Goal: Communication & Community: Participate in discussion

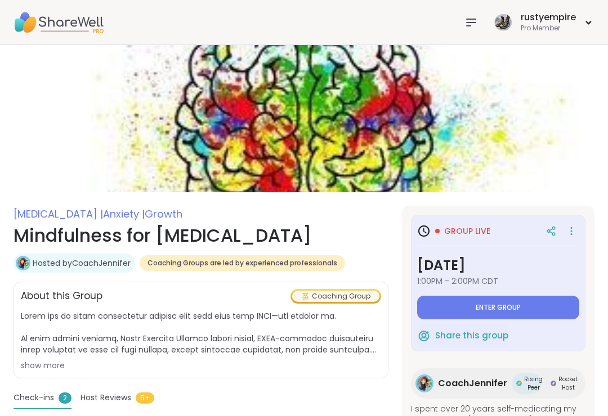
type textarea "*"
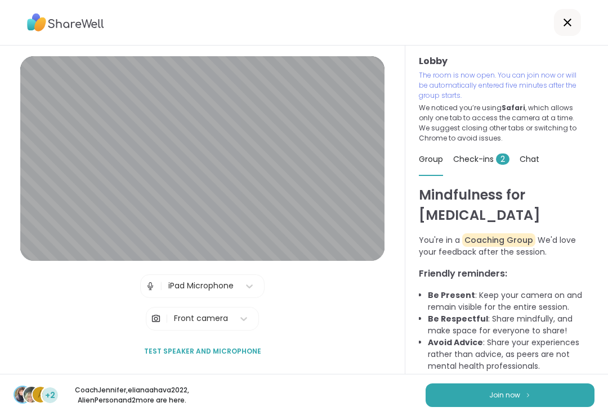
click at [512, 393] on span "Join now" at bounding box center [504, 395] width 31 height 10
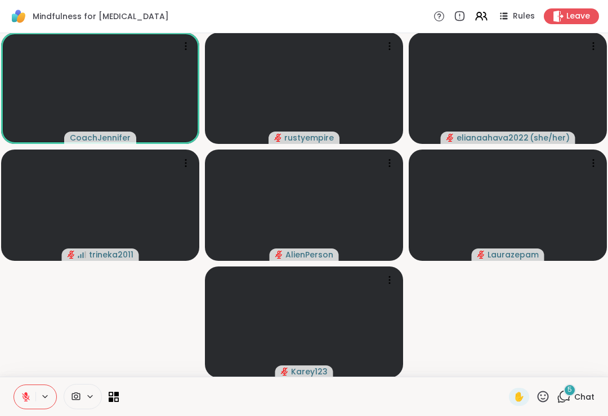
click at [578, 388] on div "5 Chat" at bounding box center [575, 397] width 38 height 18
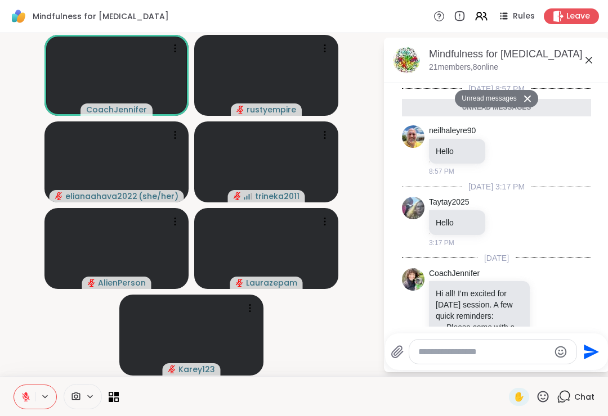
scroll to position [250, 0]
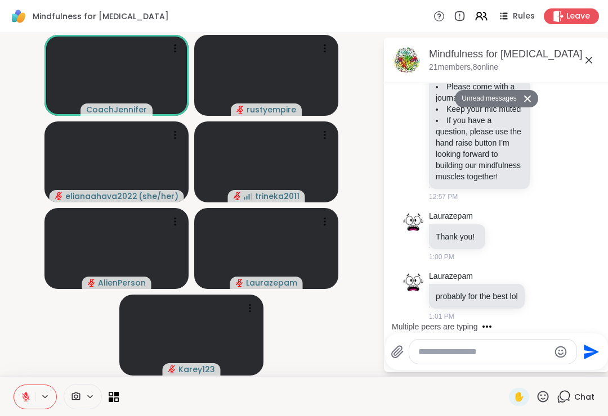
click at [452, 356] on textarea "Type your message" at bounding box center [483, 352] width 131 height 11
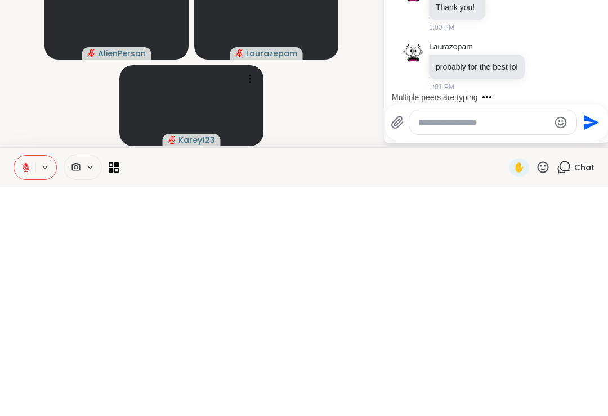
scroll to position [283, 0]
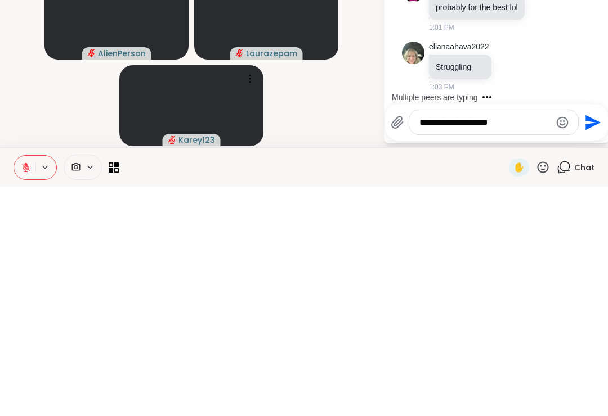
click at [585, 318] on div "Multiple peers are typing" at bounding box center [498, 327] width 221 height 18
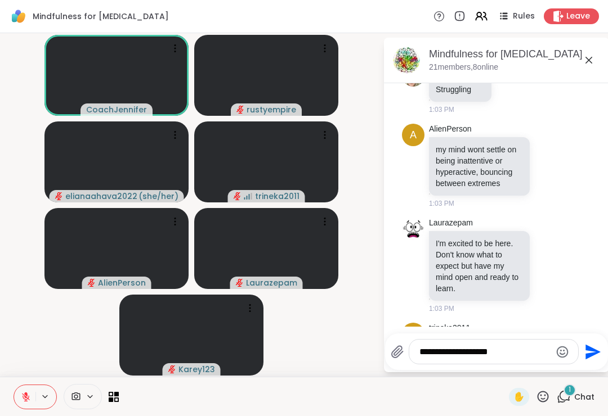
scroll to position [552, 0]
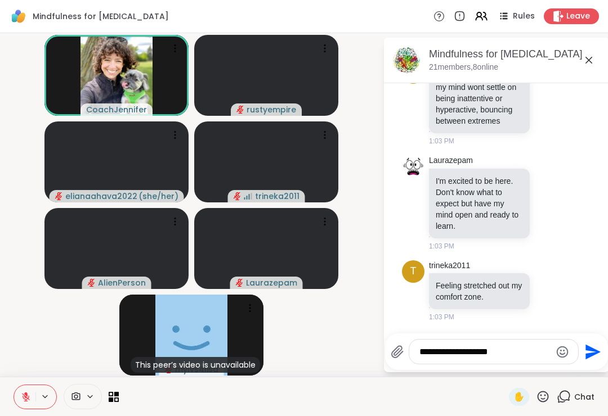
click at [486, 353] on textarea "**********" at bounding box center [484, 352] width 131 height 11
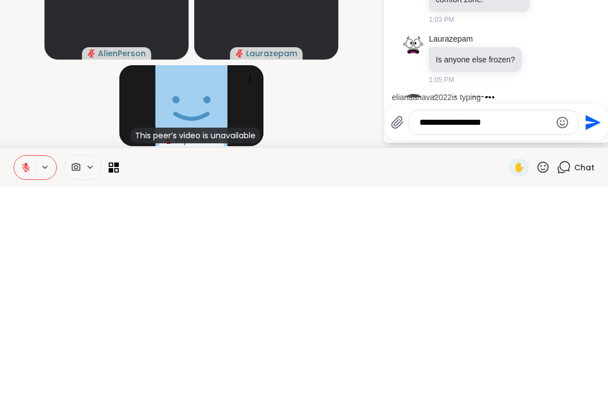
scroll to position [671, 0]
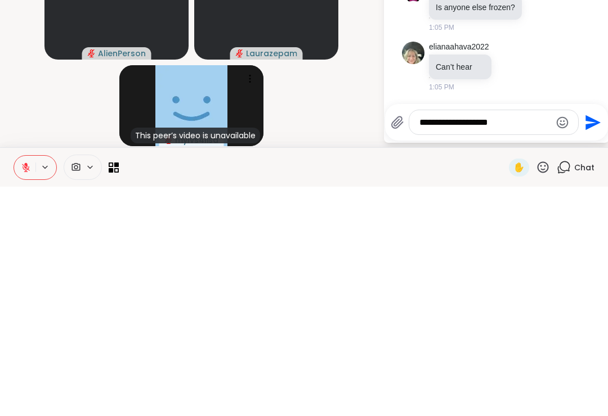
type textarea "**********"
click at [587, 344] on icon "Send" at bounding box center [592, 351] width 15 height 15
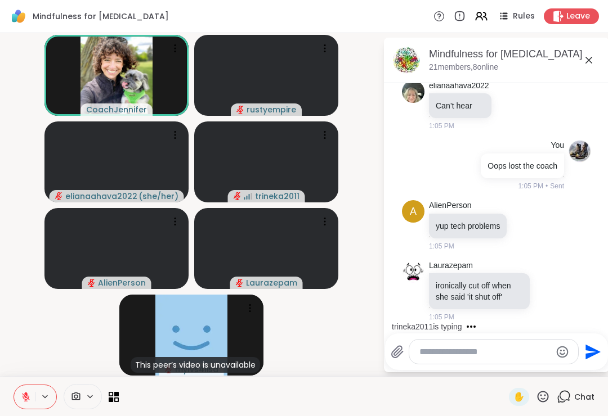
scroll to position [921, 0]
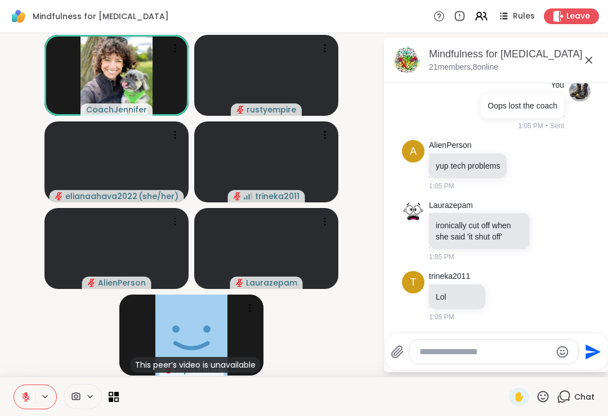
click at [425, 356] on textarea "Type your message" at bounding box center [484, 352] width 131 height 11
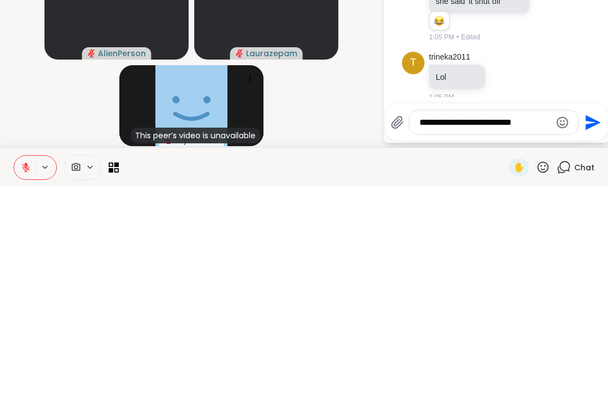
type textarea "**********"
click at [584, 343] on icon "Send" at bounding box center [591, 352] width 18 height 18
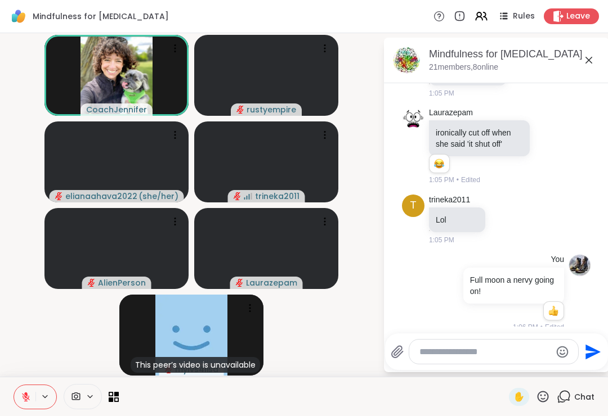
scroll to position [1023, 0]
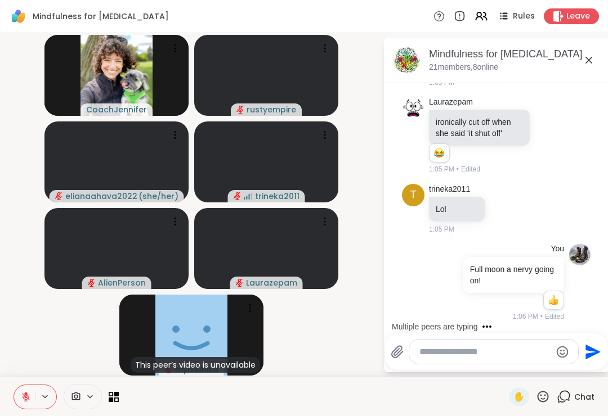
click at [433, 353] on textarea "Type your message" at bounding box center [484, 352] width 131 height 11
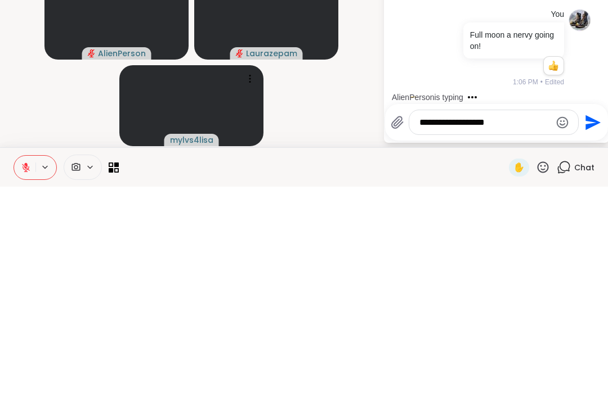
scroll to position [1117, 0]
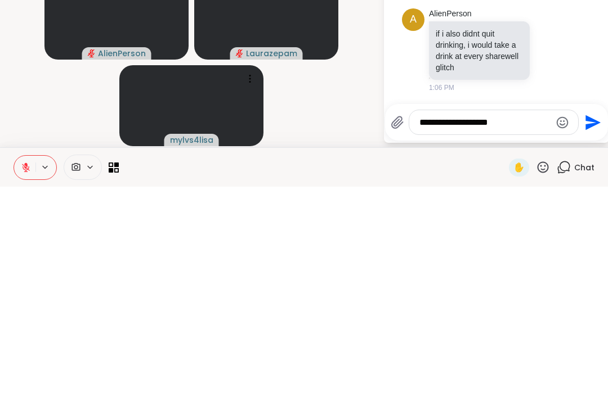
type textarea "**********"
click at [594, 343] on icon "Send" at bounding box center [591, 352] width 18 height 18
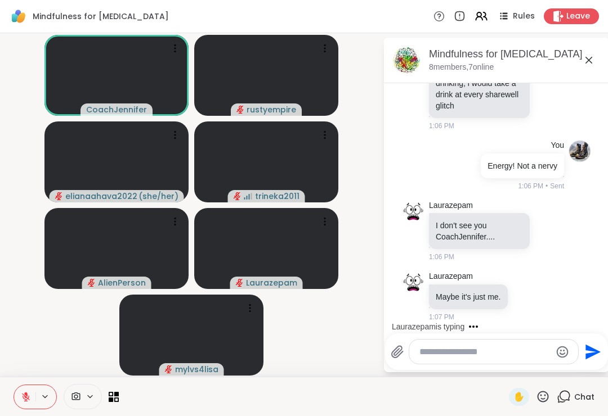
scroll to position [1367, 0]
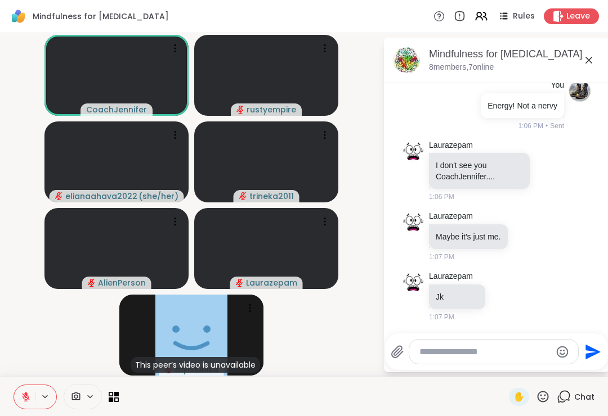
click at [80, 396] on icon at bounding box center [76, 397] width 8 height 8
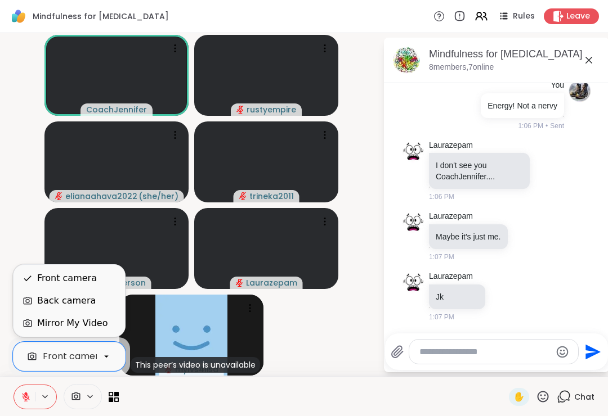
click at [70, 303] on div "Back camera" at bounding box center [66, 301] width 59 height 14
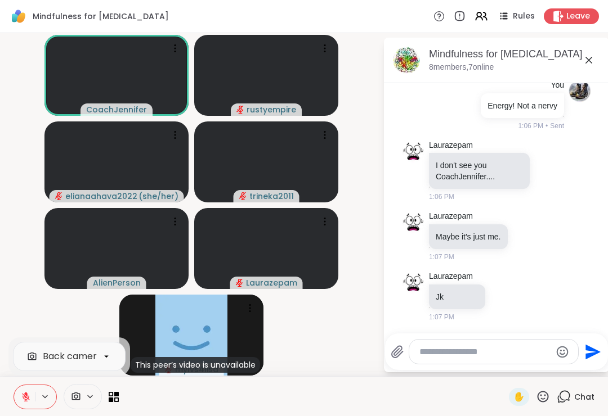
click at [544, 395] on icon at bounding box center [543, 397] width 14 height 14
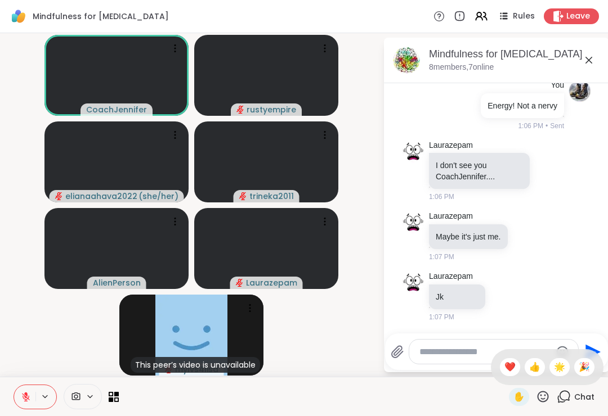
click at [511, 366] on span "❤️" at bounding box center [509, 368] width 11 height 14
click at [80, 392] on icon at bounding box center [76, 397] width 10 height 11
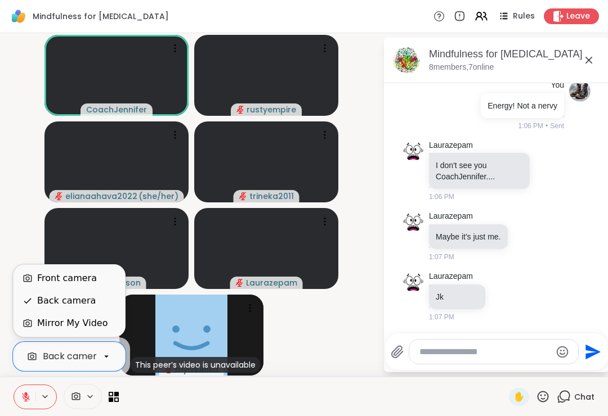
click at [65, 283] on div "Front camera" at bounding box center [67, 279] width 60 height 14
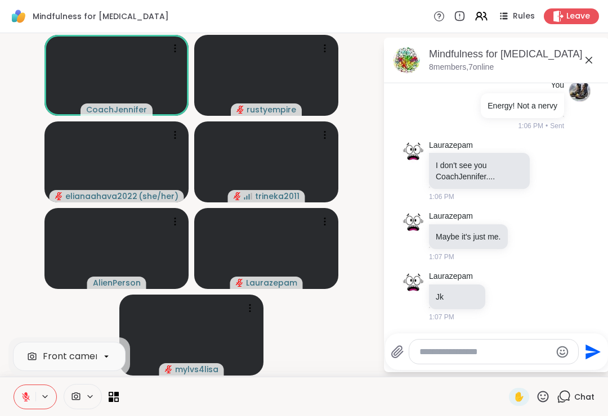
click at [523, 398] on span "✋" at bounding box center [518, 397] width 11 height 14
click at [524, 397] on span "✋" at bounding box center [518, 397] width 11 height 14
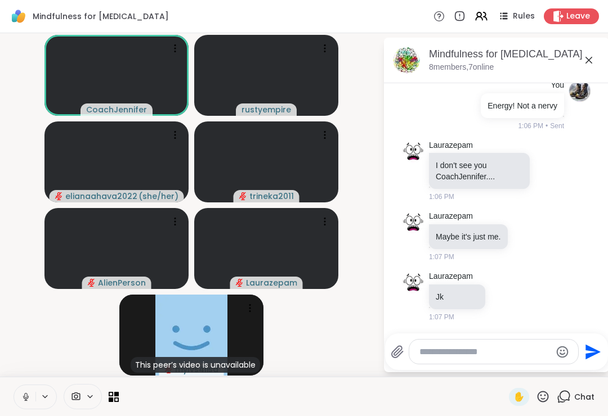
click at [23, 397] on icon at bounding box center [26, 397] width 10 height 10
click at [439, 351] on textarea "Type your message" at bounding box center [484, 352] width 131 height 11
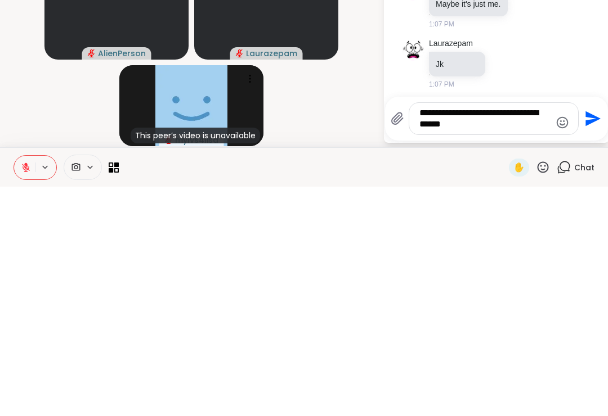
click at [553, 332] on div "**********" at bounding box center [493, 348] width 169 height 32
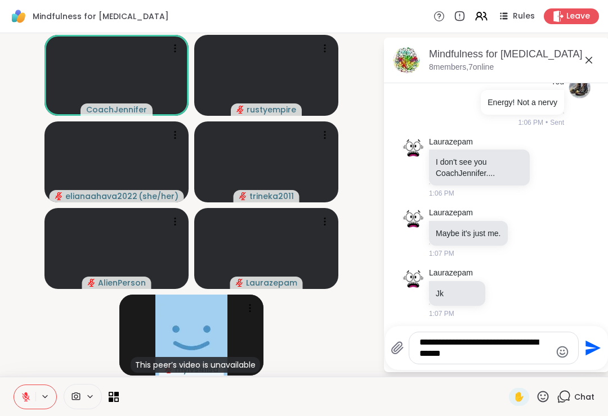
click at [419, 354] on textarea "**********" at bounding box center [484, 348] width 131 height 23
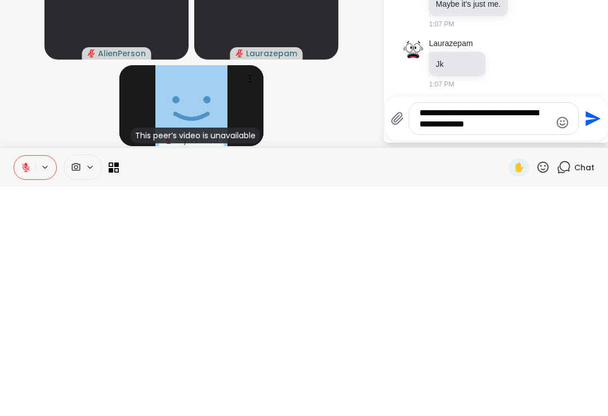
type textarea "**********"
click at [585, 341] on icon "Send" at bounding box center [592, 348] width 15 height 15
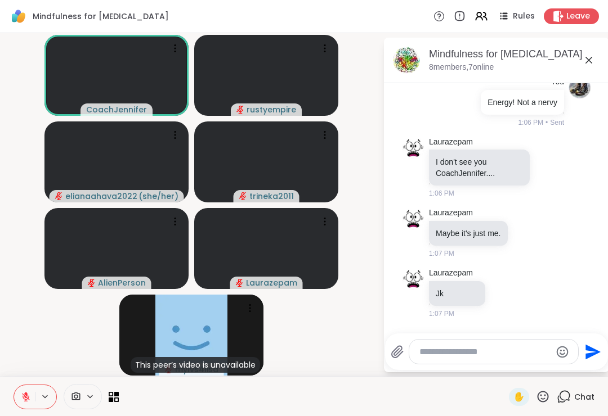
scroll to position [1437, 0]
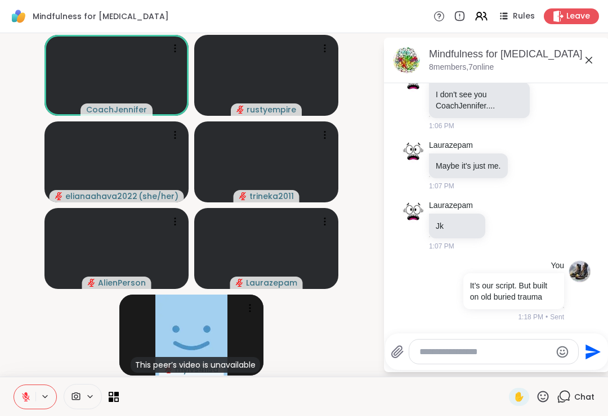
click at [431, 354] on textarea "Type your message" at bounding box center [484, 352] width 131 height 11
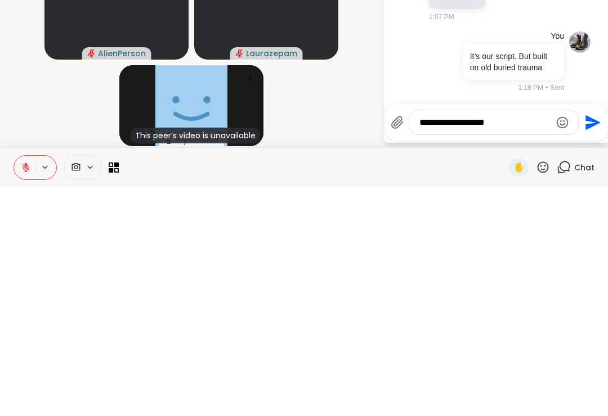
type textarea "**********"
click at [583, 343] on icon "Send" at bounding box center [591, 352] width 18 height 18
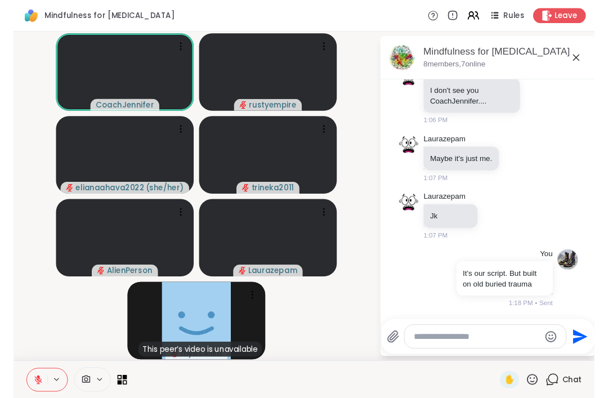
scroll to position [1497, 0]
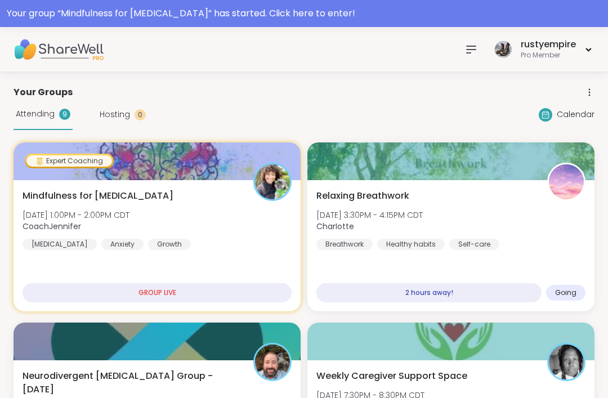
click at [78, 219] on span "[DATE] 1:00PM - 2:00PM CDT" at bounding box center [76, 214] width 107 height 11
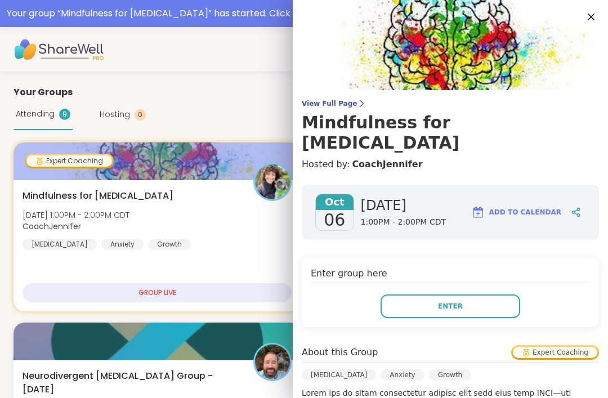
click at [473, 294] on button "Enter" at bounding box center [450, 306] width 140 height 24
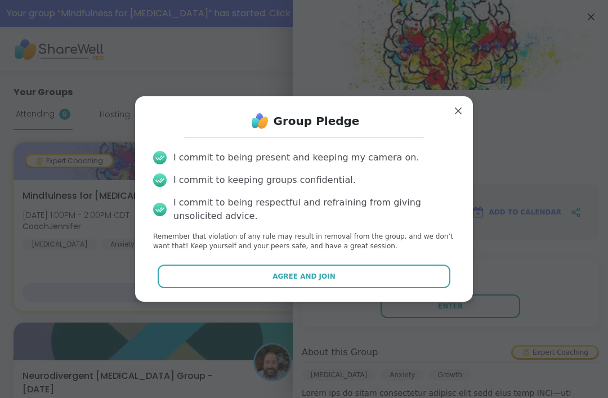
click at [351, 269] on button "Agree and Join" at bounding box center [304, 276] width 293 height 24
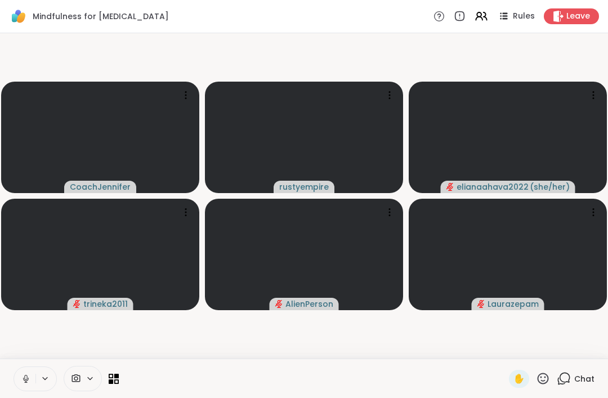
click at [590, 375] on span "Chat" at bounding box center [584, 378] width 20 height 11
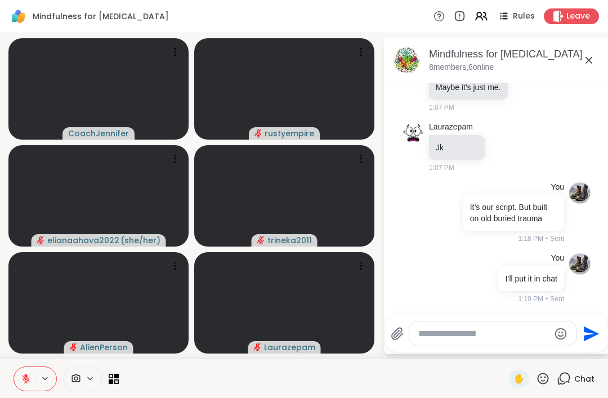
scroll to position [1516, 0]
click at [579, 375] on span "Chat" at bounding box center [584, 378] width 20 height 11
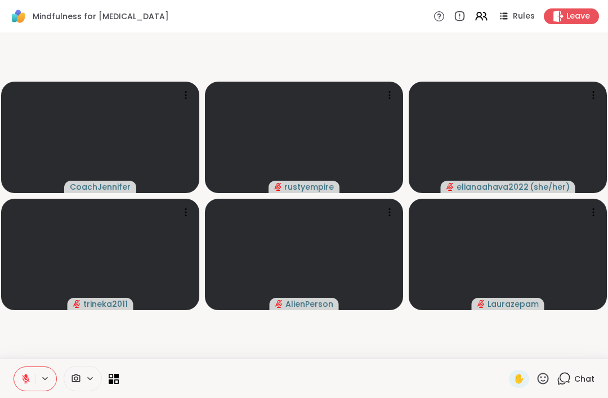
click at [586, 380] on span "Chat" at bounding box center [584, 378] width 20 height 11
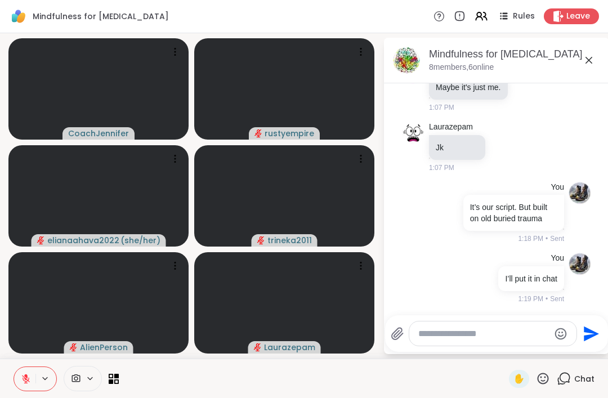
click at [438, 338] on textarea "Type your message" at bounding box center [483, 333] width 131 height 11
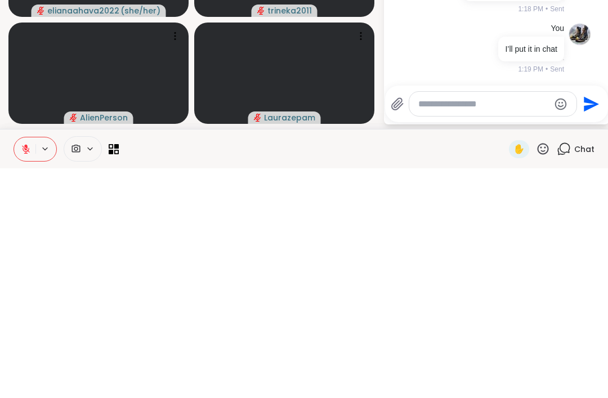
paste textarea "**********"
type textarea "**********"
click at [590, 326] on icon "Send" at bounding box center [592, 333] width 15 height 15
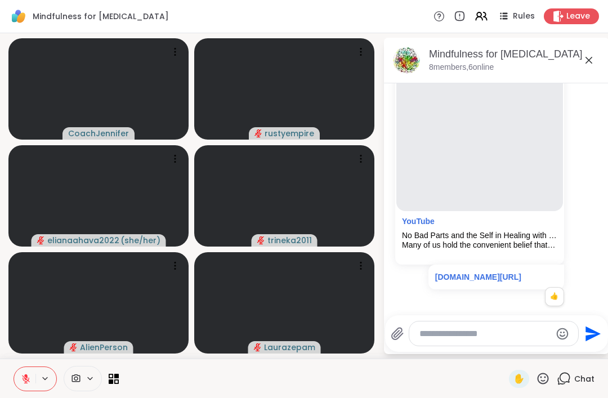
scroll to position [1795, 0]
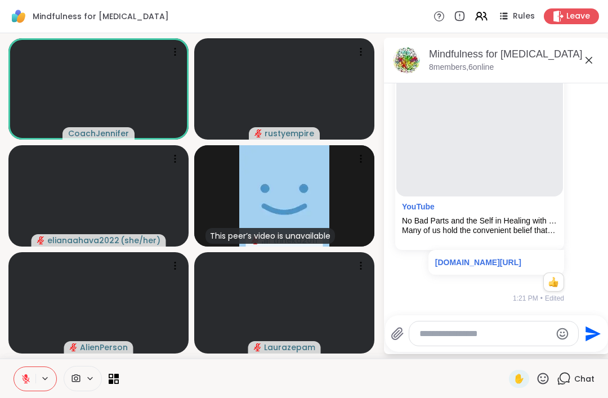
click at [357, 228] on div "This peer’s video is unavailable trineka2011" at bounding box center [284, 195] width 180 height 101
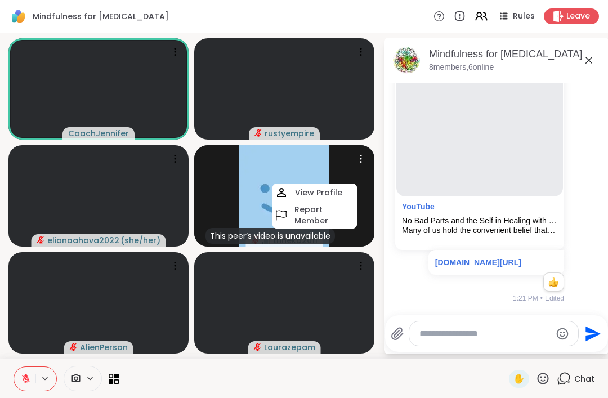
click at [320, 219] on h4 "Report Member" at bounding box center [324, 215] width 60 height 23
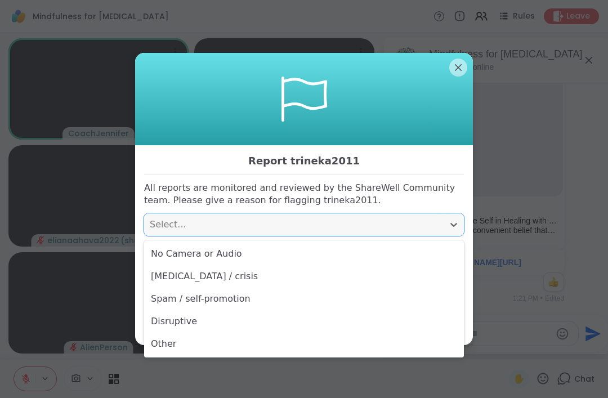
click at [158, 258] on div "No Camera or Audio" at bounding box center [304, 253] width 320 height 23
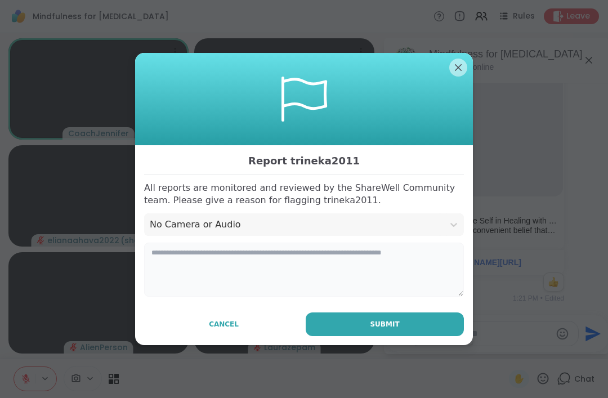
click at [214, 253] on textarea at bounding box center [304, 269] width 320 height 54
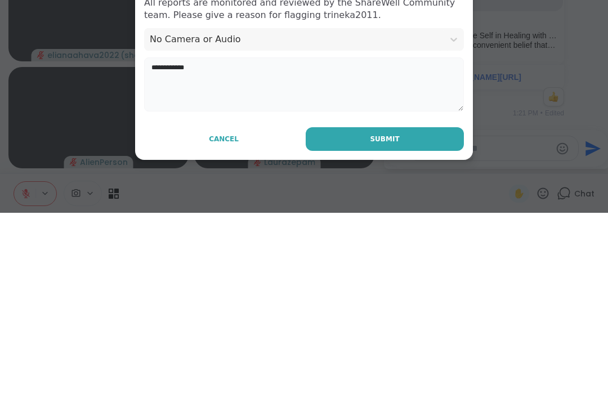
type textarea "**********"
click at [400, 312] on button "Submit" at bounding box center [384, 324] width 158 height 24
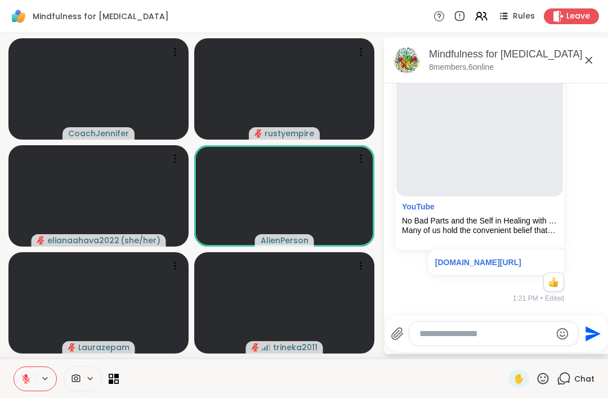
click at [427, 331] on textarea "Type your message" at bounding box center [484, 333] width 131 height 11
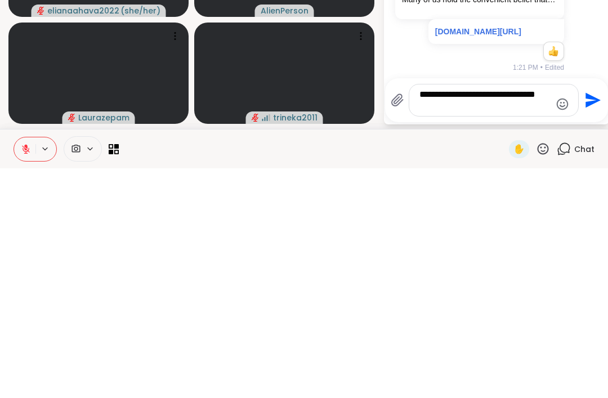
click at [489, 318] on textarea "**********" at bounding box center [484, 329] width 131 height 23
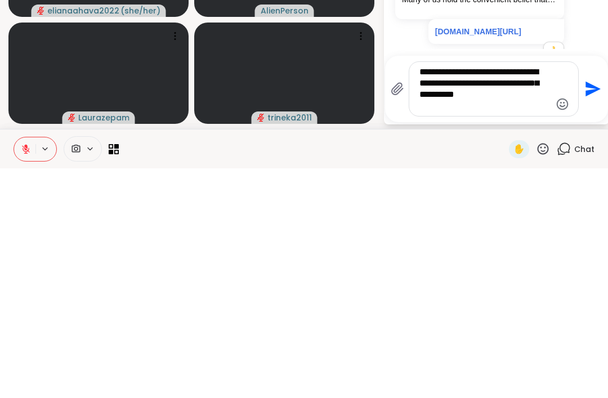
type textarea "**********"
click at [596, 311] on icon "Send" at bounding box center [592, 318] width 15 height 15
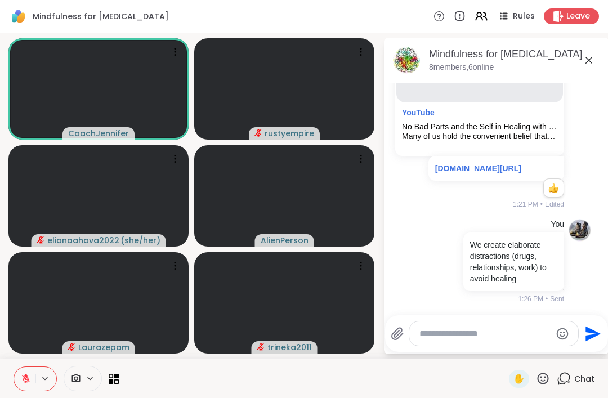
scroll to position [1904, 0]
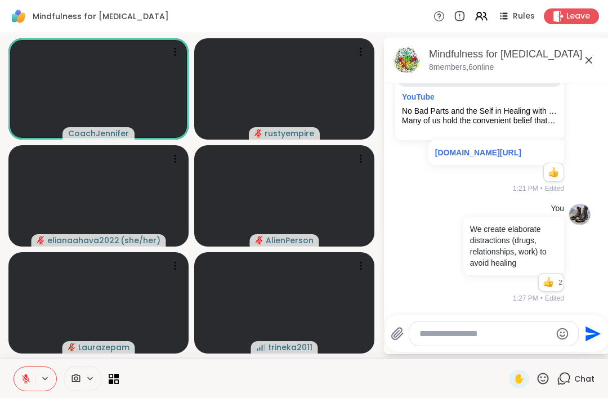
click at [515, 380] on span "✋" at bounding box center [518, 379] width 11 height 14
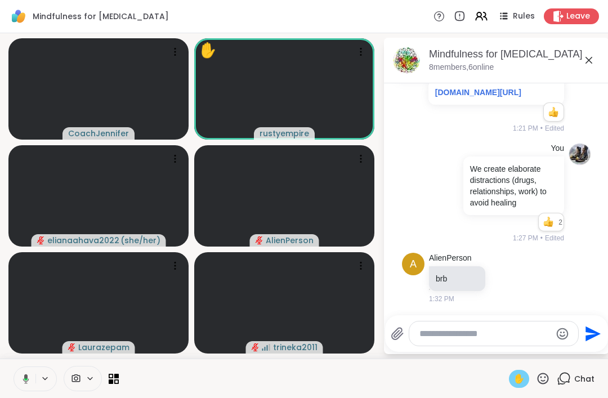
click at [519, 379] on span "✋" at bounding box center [518, 379] width 11 height 14
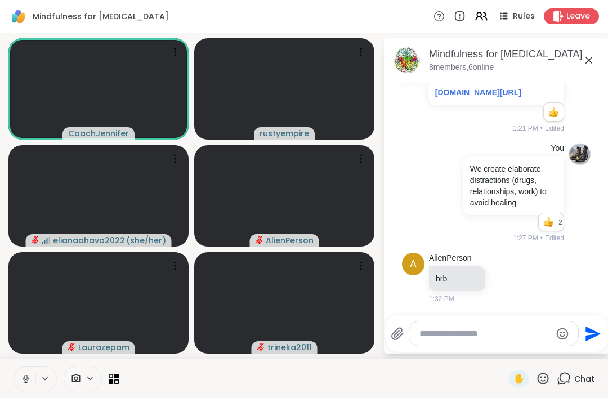
click at [25, 375] on icon at bounding box center [26, 379] width 10 height 10
click at [547, 377] on icon at bounding box center [543, 378] width 14 height 14
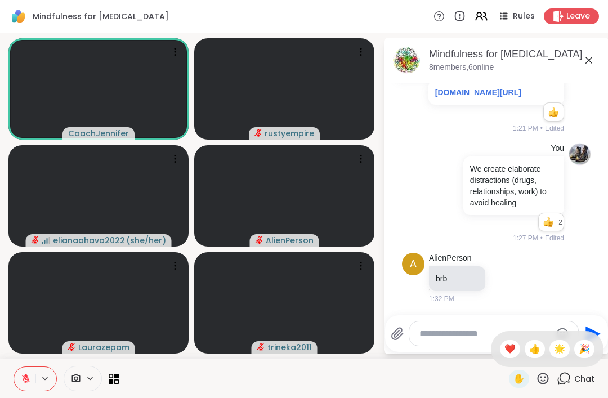
click at [560, 352] on span "🌟" at bounding box center [559, 349] width 11 height 14
click at [434, 329] on textarea "Type your message" at bounding box center [484, 333] width 131 height 11
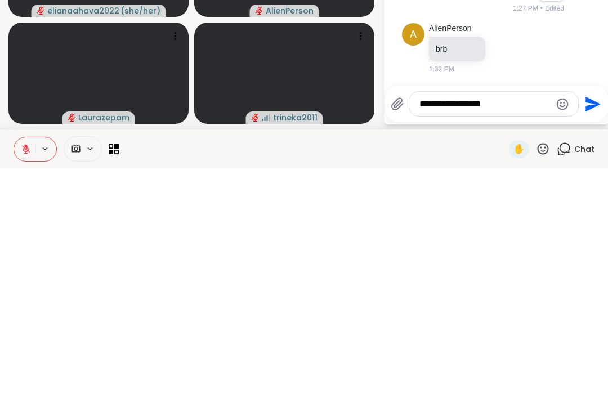
type textarea "**********"
click at [588, 326] on icon "Send" at bounding box center [592, 333] width 15 height 15
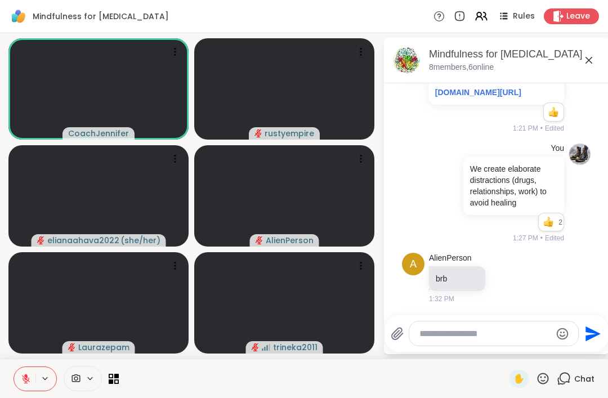
scroll to position [2024, 0]
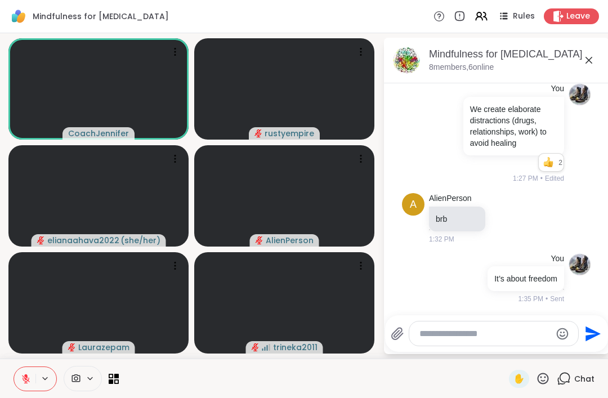
click at [547, 378] on icon at bounding box center [543, 378] width 14 height 14
click at [511, 352] on span "❤️" at bounding box center [509, 349] width 11 height 14
click at [546, 383] on icon at bounding box center [542, 377] width 11 height 11
click at [508, 351] on span "❤️" at bounding box center [509, 349] width 11 height 14
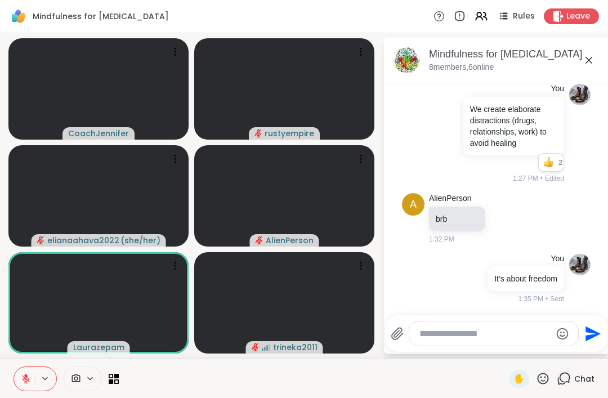
click at [457, 330] on textarea "Type your message" at bounding box center [484, 333] width 131 height 11
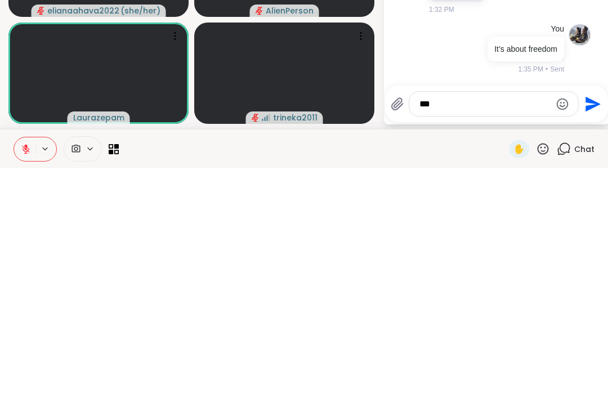
type textarea "***"
click at [588, 326] on icon "Send" at bounding box center [592, 333] width 15 height 15
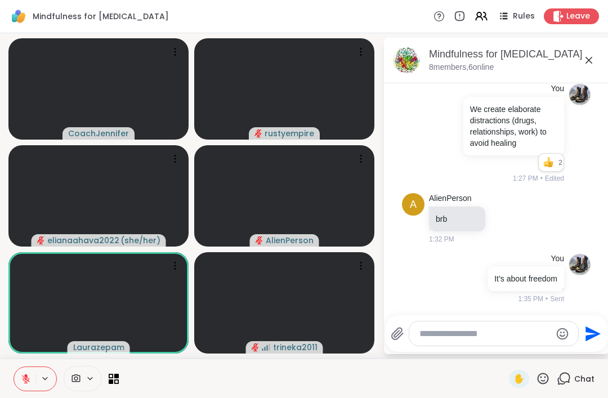
scroll to position [2083, 0]
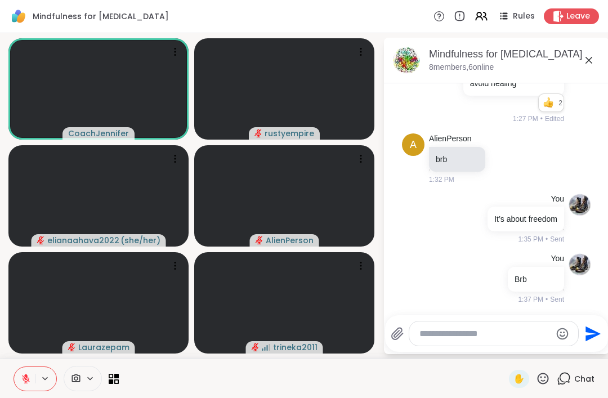
click at [517, 384] on span "✋" at bounding box center [518, 379] width 11 height 14
click at [518, 375] on span "✋" at bounding box center [518, 379] width 11 height 14
click at [522, 377] on span "✋" at bounding box center [518, 379] width 11 height 14
click at [520, 382] on span "✋" at bounding box center [518, 379] width 11 height 14
click at [516, 375] on span "✋" at bounding box center [518, 379] width 11 height 14
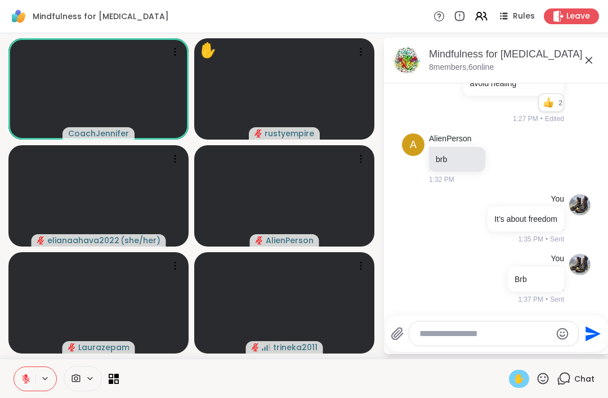
scroll to position [2143, 0]
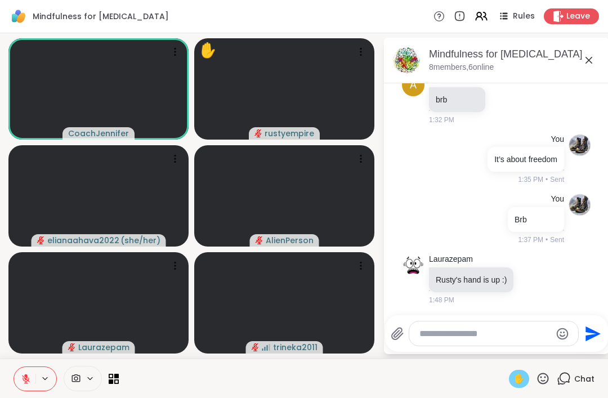
click at [518, 385] on span "✋" at bounding box center [518, 379] width 11 height 14
click at [28, 381] on icon at bounding box center [26, 379] width 10 height 10
click at [26, 383] on icon at bounding box center [26, 379] width 10 height 10
click at [450, 338] on textarea "Type your message" at bounding box center [484, 333] width 131 height 11
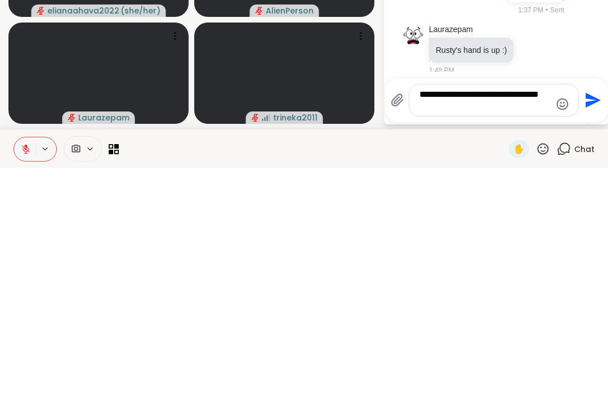
click at [474, 318] on textarea "**********" at bounding box center [484, 329] width 131 height 23
type textarea "**********"
click at [582, 321] on icon "Send" at bounding box center [591, 330] width 18 height 18
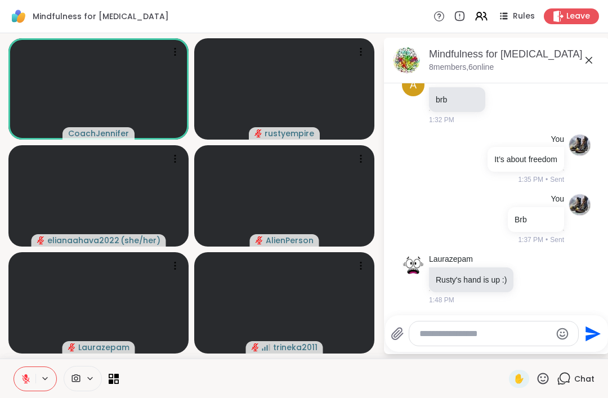
scroll to position [2214, 0]
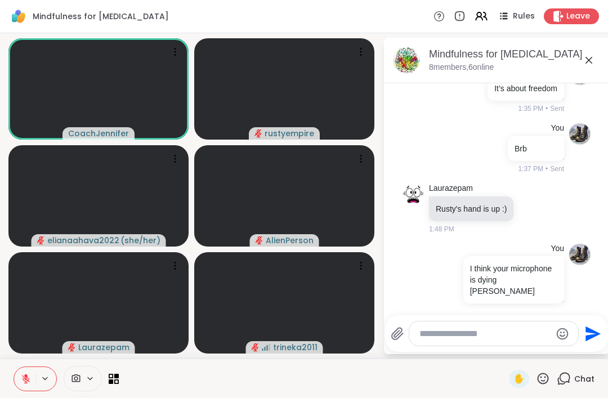
click at [446, 338] on textarea "Type your message" at bounding box center [484, 333] width 131 height 11
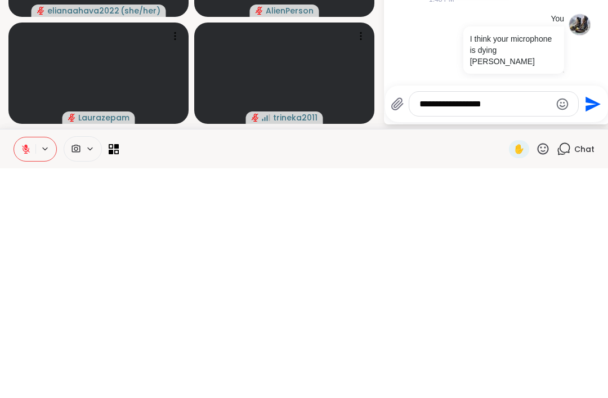
type textarea "**********"
click at [597, 326] on icon "Send" at bounding box center [592, 333] width 15 height 15
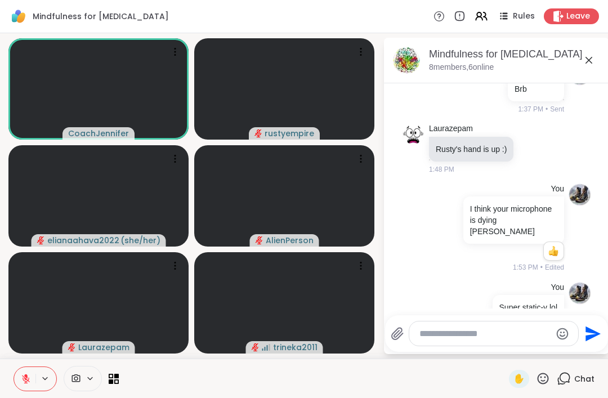
scroll to position [2305, 0]
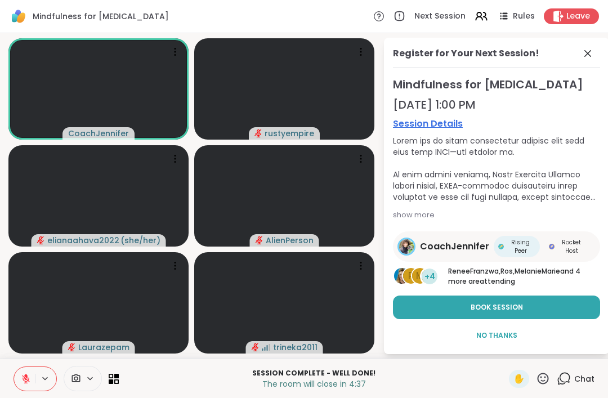
click at [537, 384] on icon at bounding box center [543, 378] width 14 height 14
click at [507, 353] on span "❤️" at bounding box center [509, 349] width 11 height 14
click at [495, 313] on button "Book Session" at bounding box center [496, 307] width 207 height 24
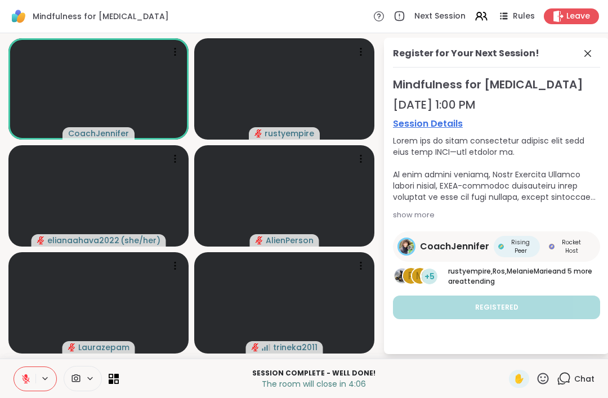
click at [588, 377] on span "Chat" at bounding box center [584, 378] width 20 height 11
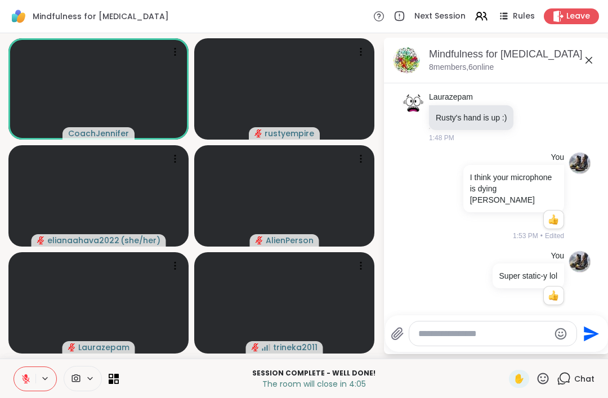
click at [584, 386] on div "Chat" at bounding box center [575, 379] width 38 height 18
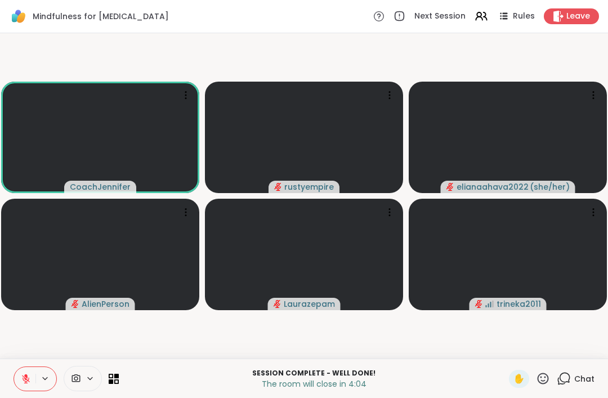
click at [587, 385] on div "Chat" at bounding box center [575, 379] width 38 height 18
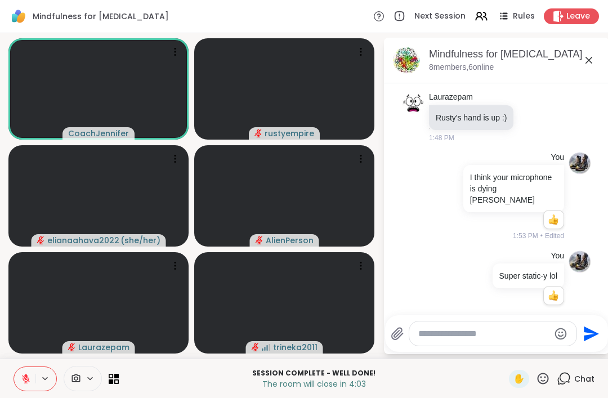
click at [474, 332] on textarea "Type your message" at bounding box center [483, 333] width 131 height 11
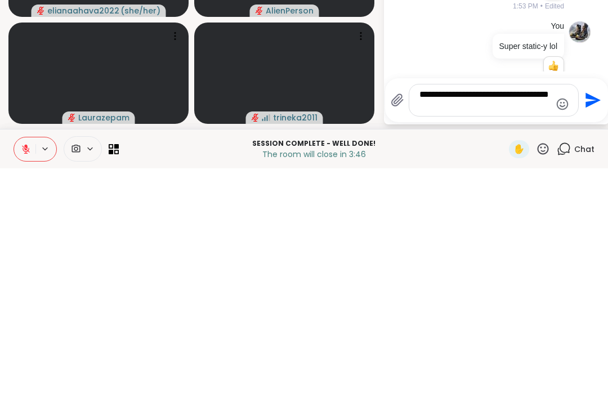
type textarea "**********"
click at [587, 322] on icon "Send" at bounding box center [592, 329] width 15 height 15
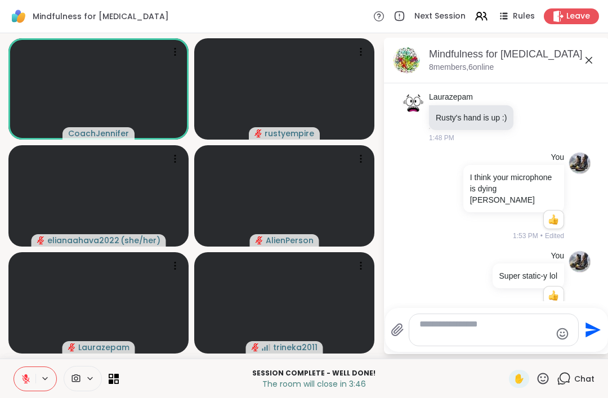
scroll to position [2376, 0]
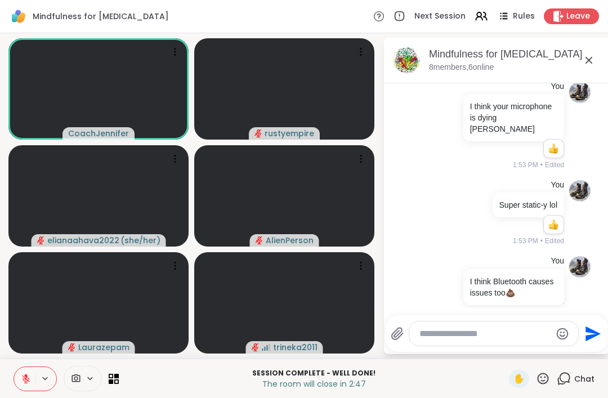
click at [434, 334] on textarea "Type your message" at bounding box center [484, 333] width 131 height 11
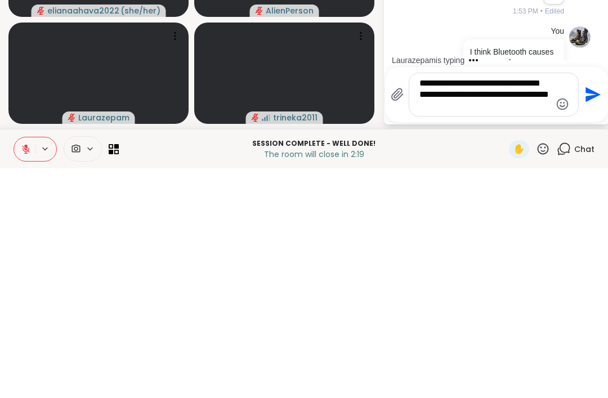
scroll to position [2465, 0]
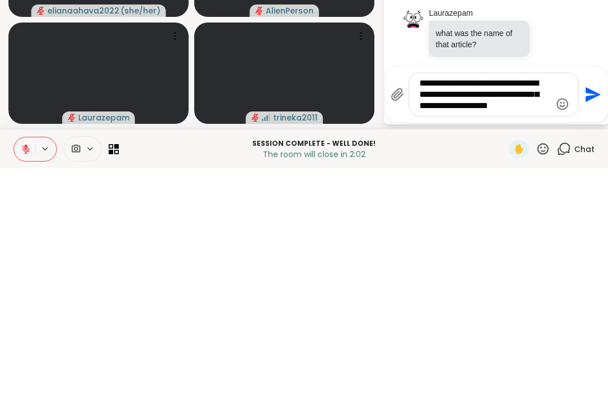
type textarea "**********"
click at [585, 317] on icon "Send" at bounding box center [592, 324] width 15 height 15
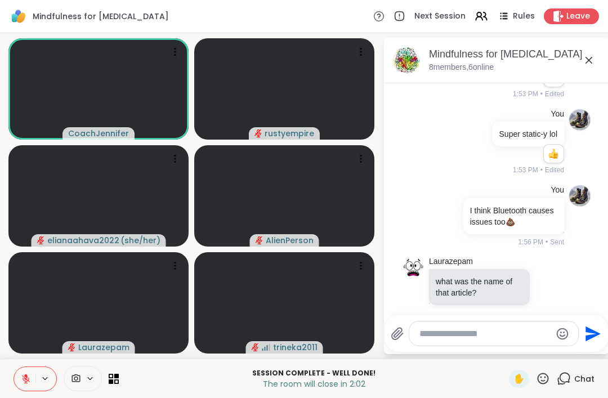
scroll to position [2563, 0]
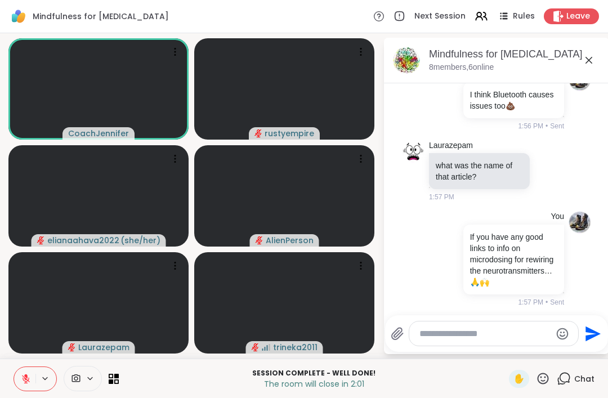
click at [451, 336] on textarea "Type your message" at bounding box center [484, 333] width 131 height 11
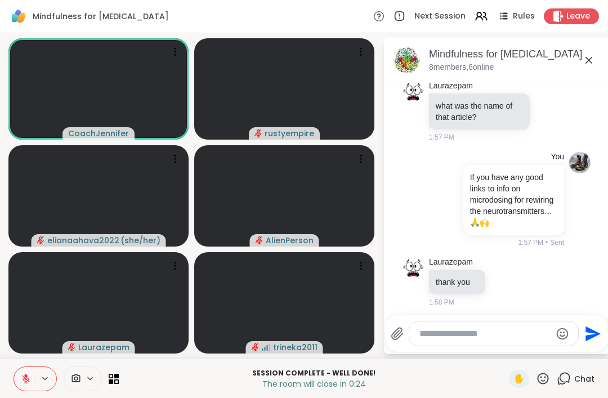
click at [441, 335] on textarea "Type your message" at bounding box center [484, 333] width 131 height 11
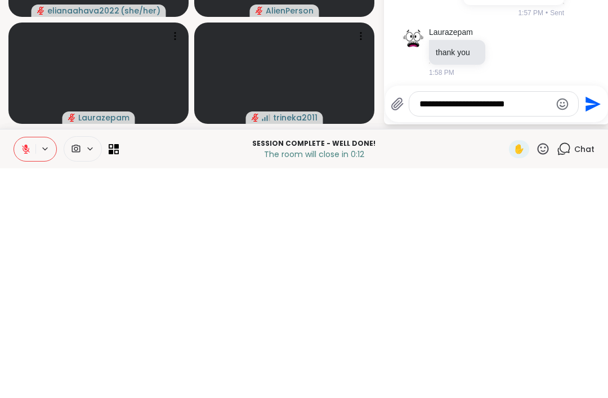
type textarea "**********"
click at [600, 321] on button "Send" at bounding box center [590, 333] width 25 height 25
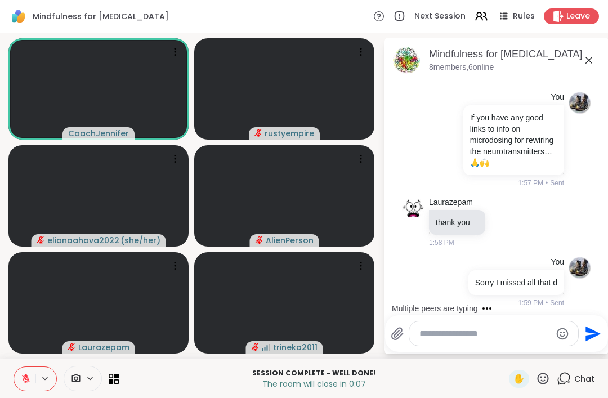
scroll to position [2741, 0]
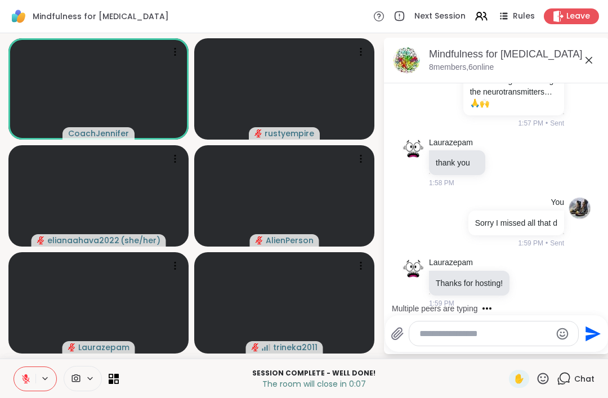
click at [581, 12] on span "Leave" at bounding box center [578, 16] width 24 height 11
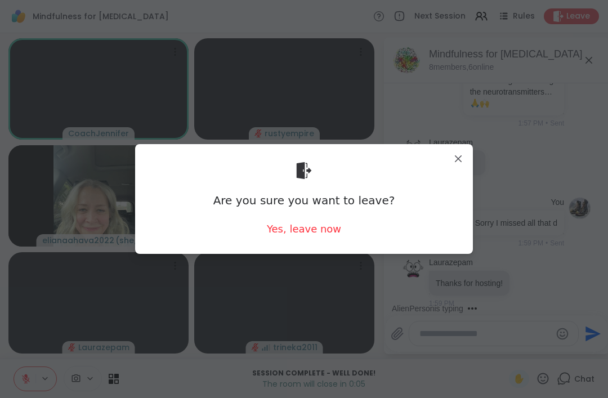
click at [291, 224] on div "Yes, leave now" at bounding box center [304, 229] width 74 height 14
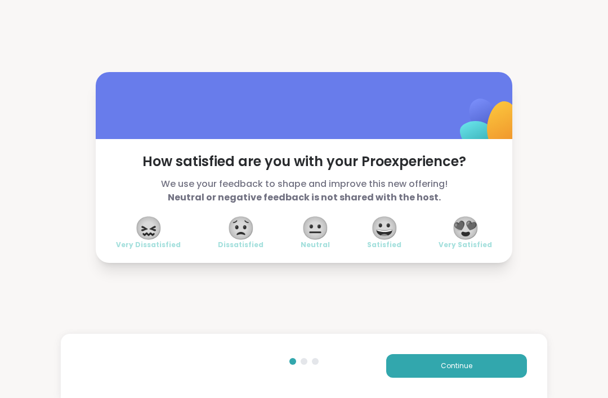
click at [387, 236] on span "😀" at bounding box center [384, 228] width 28 height 20
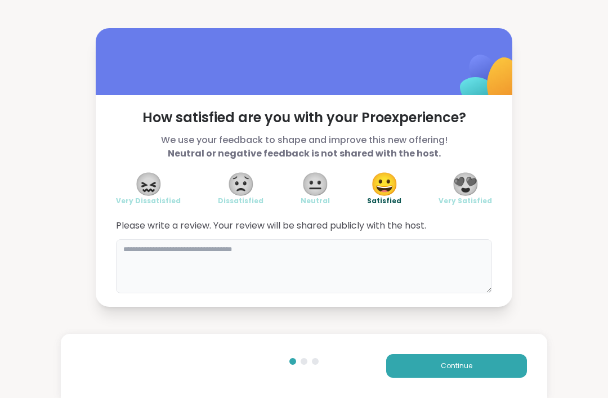
click at [182, 253] on textarea at bounding box center [304, 266] width 376 height 54
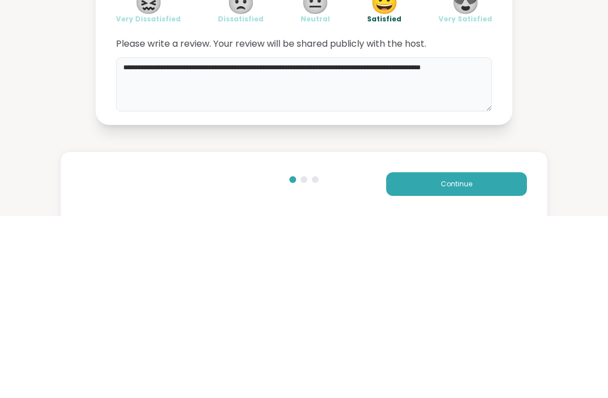
type textarea "**********"
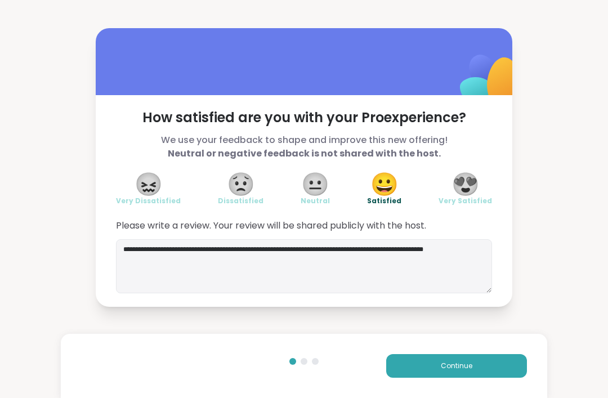
click at [486, 358] on button "Continue" at bounding box center [456, 366] width 141 height 24
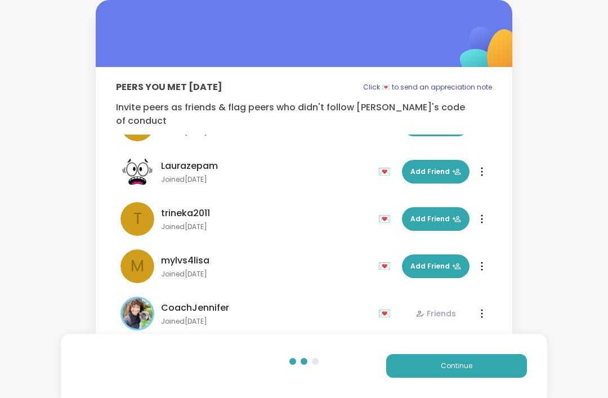
click at [485, 304] on div at bounding box center [481, 313] width 11 height 18
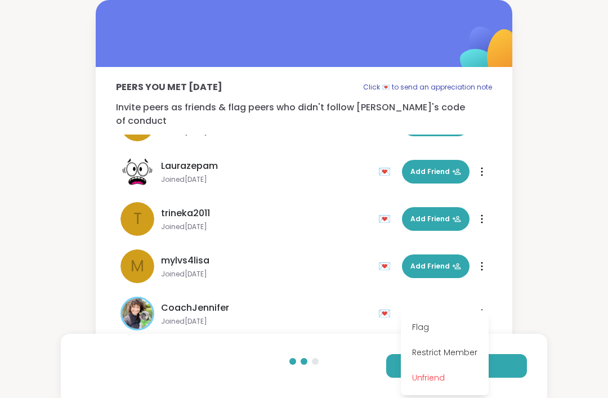
click at [559, 303] on div "Peers you met [DATE] Click 💌 to send an appreciation note Invite peers as frien…" at bounding box center [304, 179] width 608 height 359
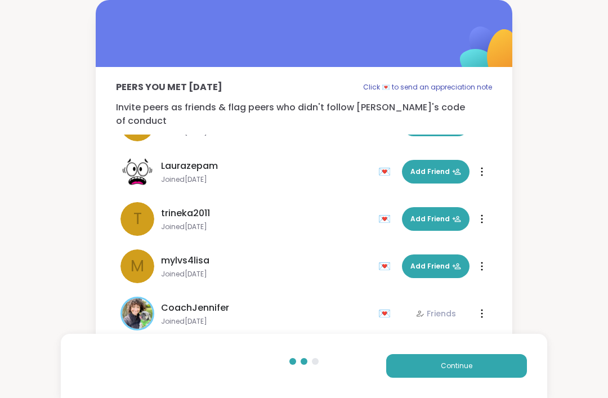
click at [176, 301] on span "CoachJennifer" at bounding box center [195, 308] width 68 height 14
click at [135, 300] on img at bounding box center [137, 313] width 30 height 30
click at [138, 298] on img at bounding box center [137, 313] width 30 height 30
click at [467, 365] on span "Continue" at bounding box center [457, 366] width 32 height 10
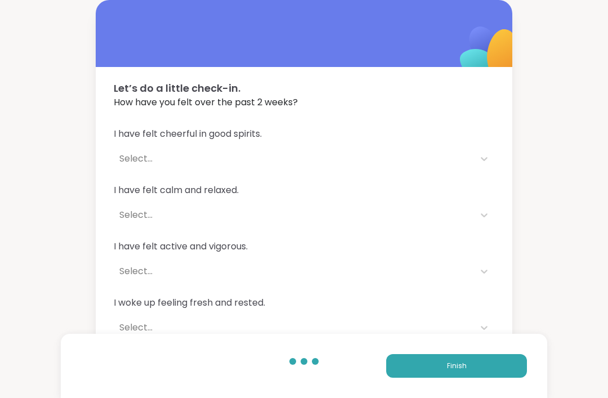
click at [460, 361] on span "Finish" at bounding box center [457, 366] width 20 height 10
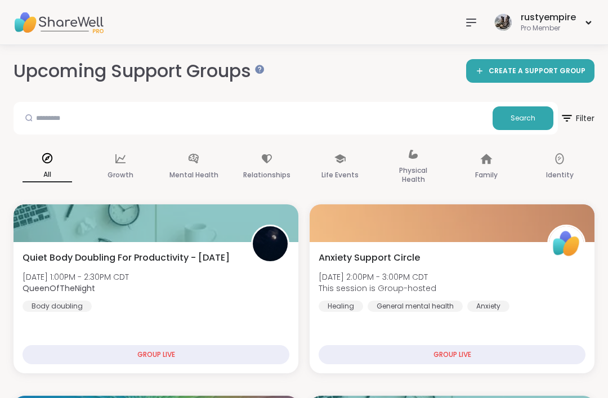
click at [476, 30] on div at bounding box center [471, 22] width 23 height 23
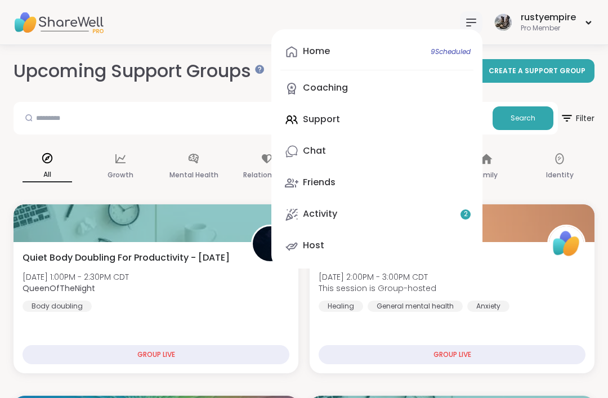
click at [357, 59] on link "Home 9 Scheduled" at bounding box center [376, 51] width 193 height 27
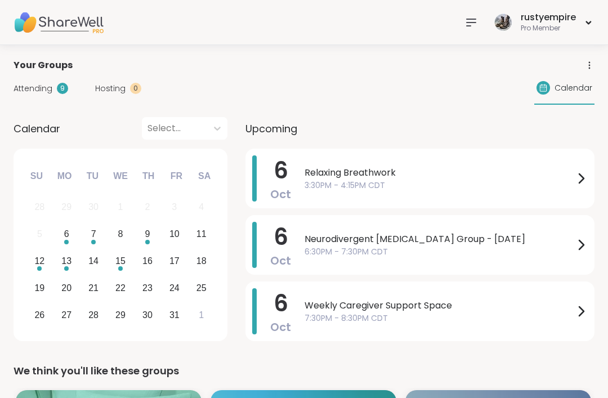
click at [353, 177] on span "Relaxing Breathwork" at bounding box center [438, 173] width 269 height 14
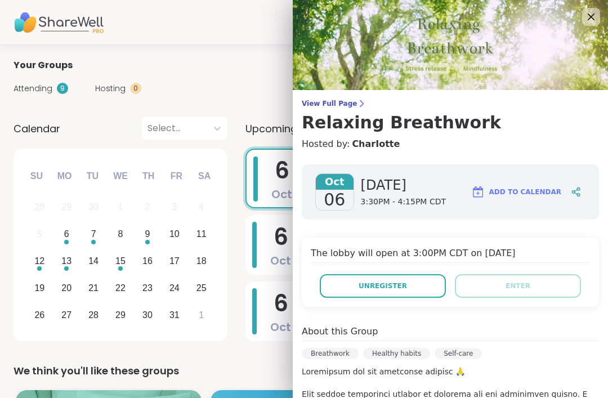
click at [394, 286] on span "Unregister" at bounding box center [382, 286] width 48 height 10
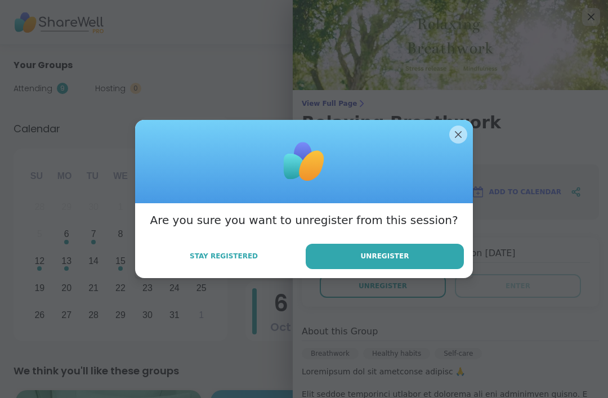
click at [405, 259] on span "Unregister" at bounding box center [385, 256] width 48 height 10
